Goal: Navigation & Orientation: Find specific page/section

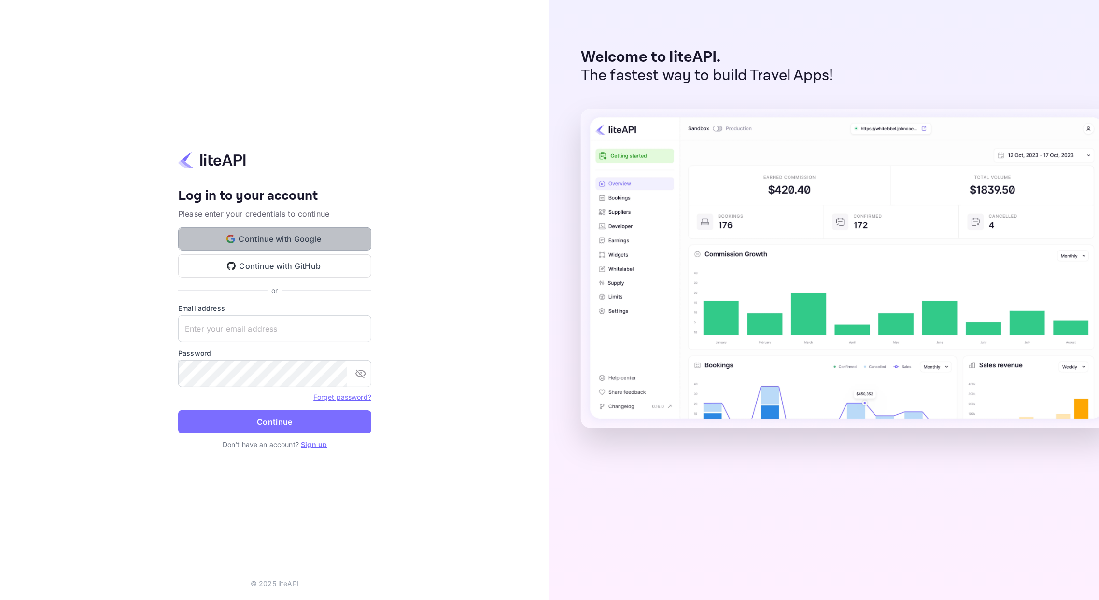
click at [261, 237] on button "Continue with Google" at bounding box center [274, 238] width 193 height 23
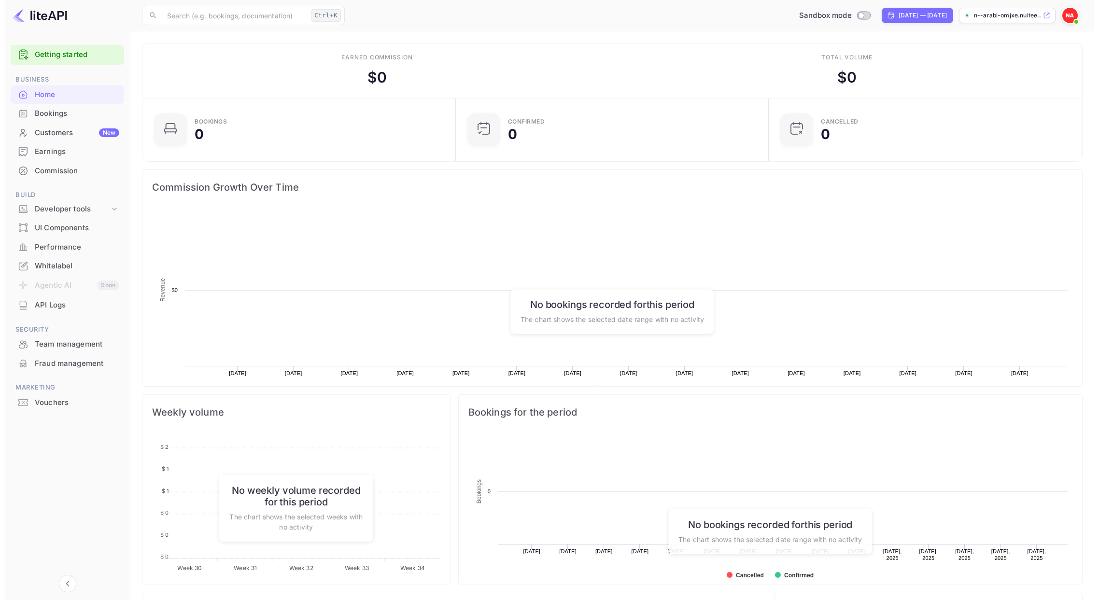
scroll to position [147, 297]
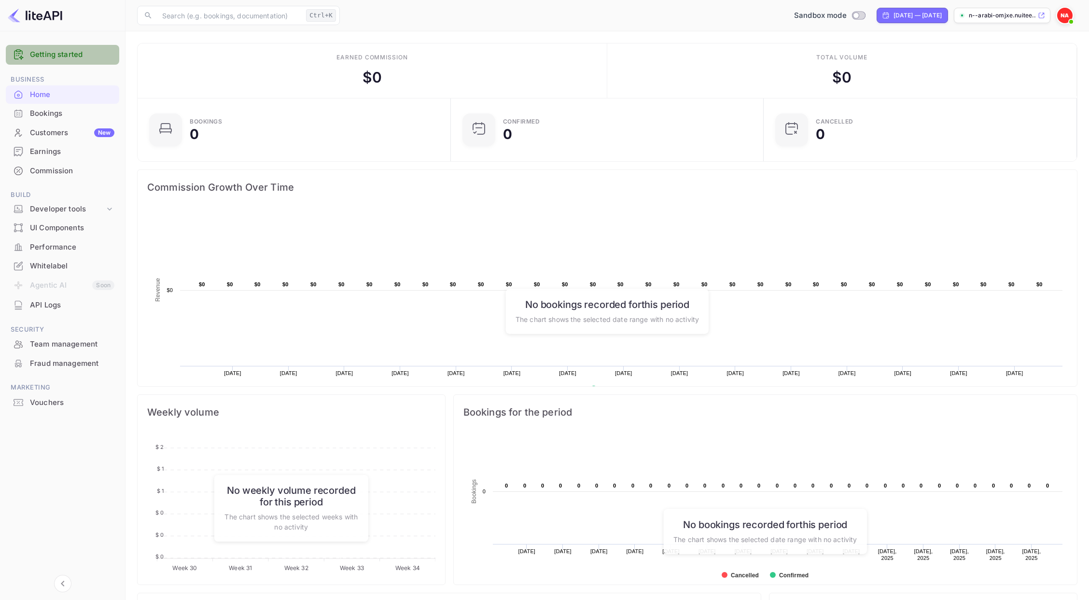
click at [44, 53] on link "Getting started" at bounding box center [72, 54] width 85 height 11
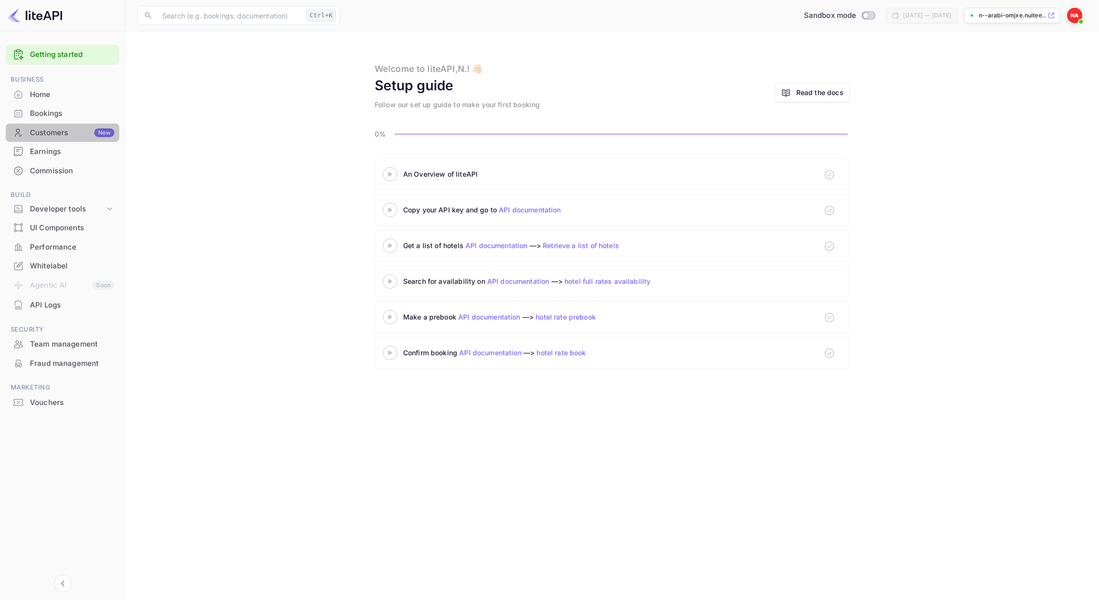
click at [66, 128] on div "Customers New" at bounding box center [72, 132] width 85 height 11
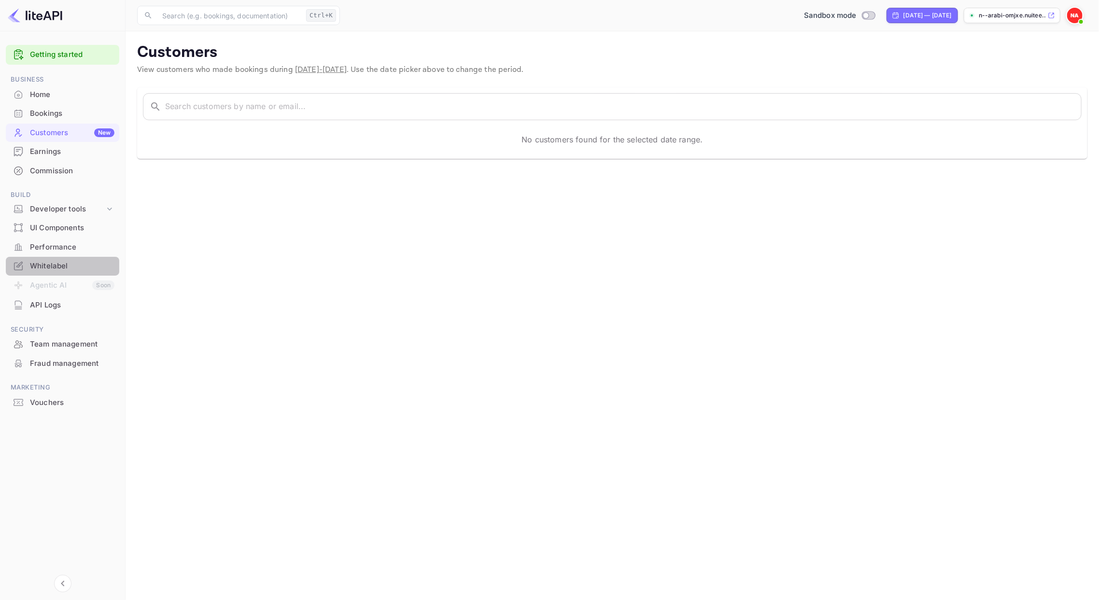
click at [57, 266] on div "Whitelabel" at bounding box center [72, 266] width 85 height 11
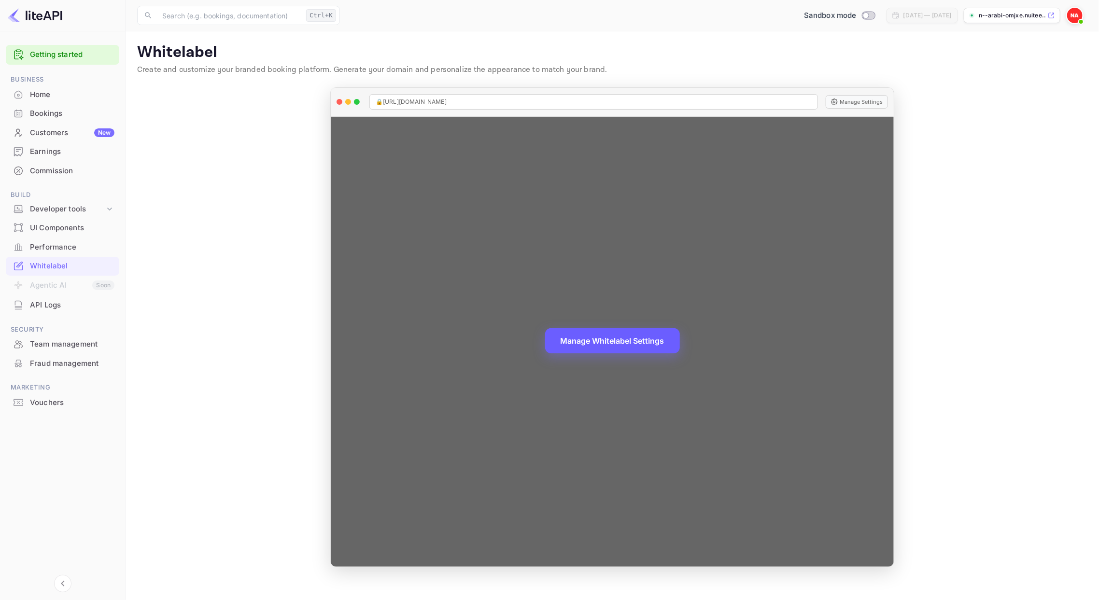
click at [634, 347] on button "Manage Whitelabel Settings" at bounding box center [612, 340] width 135 height 25
